Goal: Browse casually

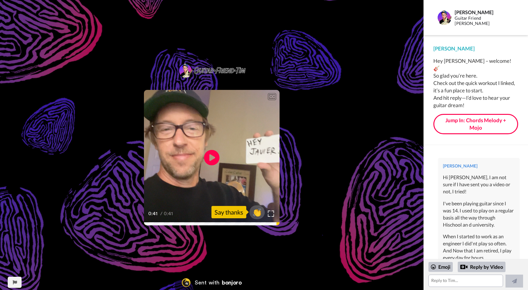
scroll to position [207, 0]
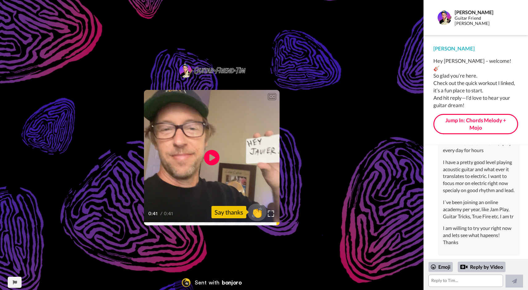
click at [256, 212] on span "👏" at bounding box center [257, 212] width 19 height 12
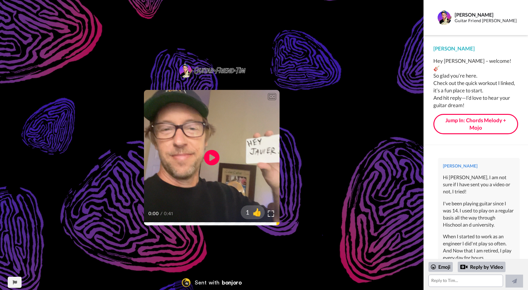
scroll to position [224, 0]
